Goal: Submit feedback/report problem

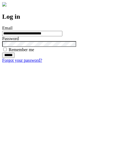
type input "**********"
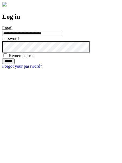
click at [15, 64] on input "******" at bounding box center [8, 61] width 12 height 5
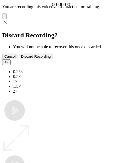
type input "**********"
